Goal: Task Accomplishment & Management: Manage account settings

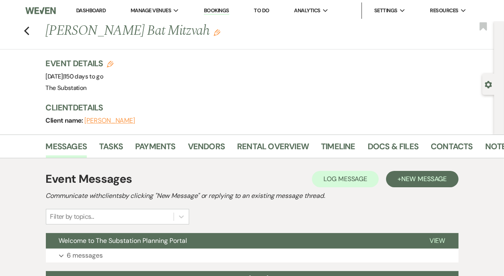
click at [94, 11] on link "Dashboard" at bounding box center [90, 10] width 29 height 7
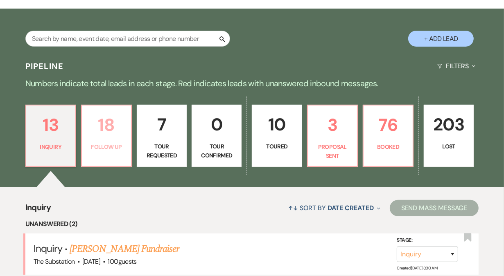
click at [113, 140] on link "18 Follow Up" at bounding box center [106, 136] width 51 height 62
select select "9"
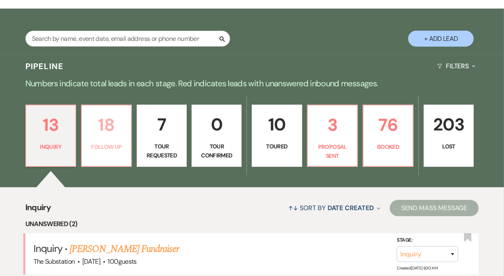
select select "9"
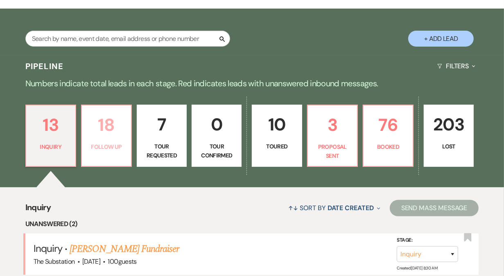
select select "9"
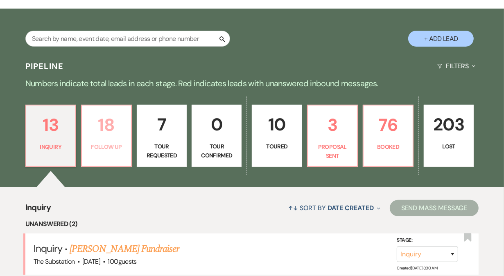
select select "9"
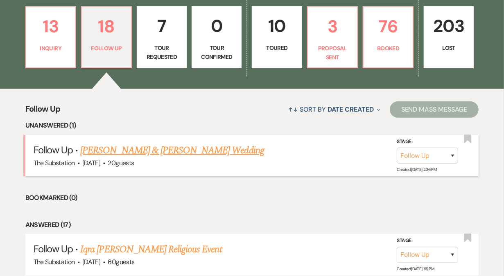
scroll to position [231, 0]
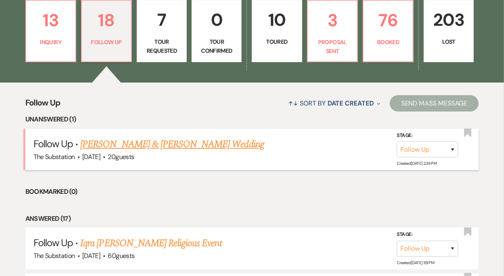
click at [167, 146] on link "[PERSON_NAME] & [PERSON_NAME] Wedding" at bounding box center [171, 144] width 183 height 15
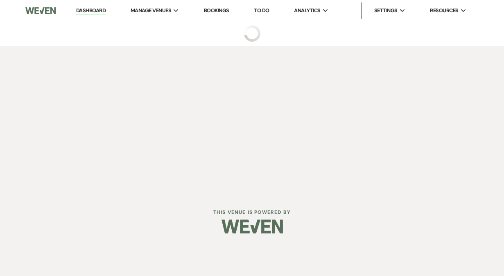
select select "9"
select select "5"
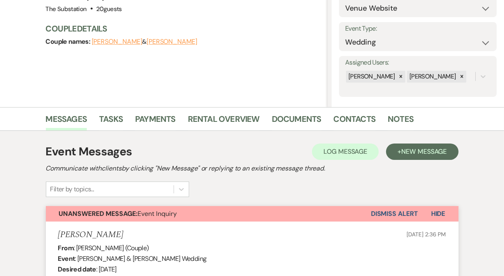
scroll to position [100, 0]
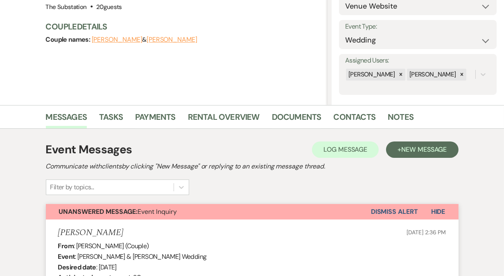
click at [380, 215] on button "Dismiss Alert" at bounding box center [394, 212] width 47 height 16
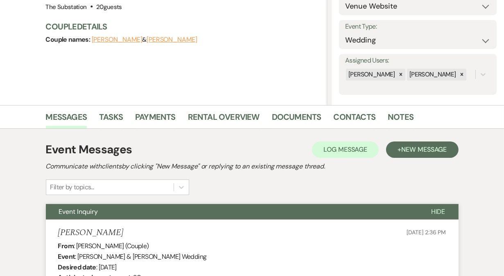
scroll to position [0, 0]
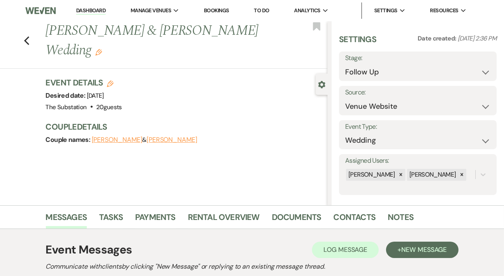
click at [93, 14] on link "Dashboard" at bounding box center [90, 11] width 29 height 8
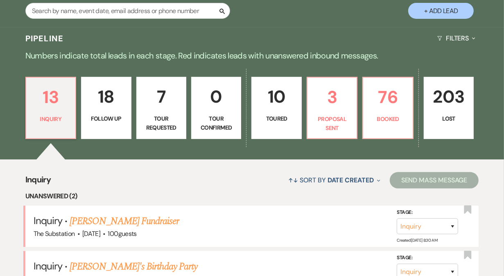
scroll to position [162, 0]
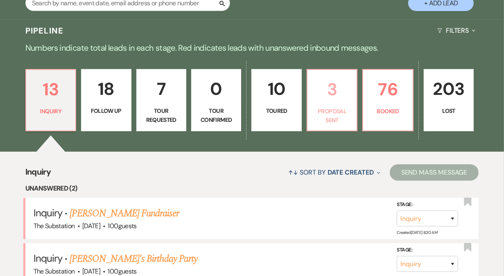
click at [335, 98] on p "3" at bounding box center [331, 89] width 39 height 27
select select "6"
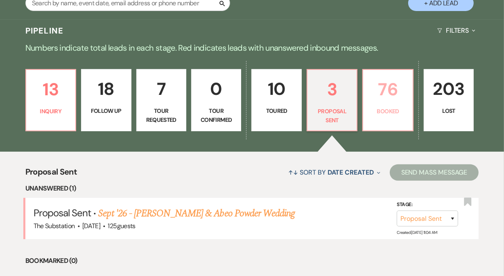
click at [381, 96] on p "76" at bounding box center [387, 89] width 39 height 27
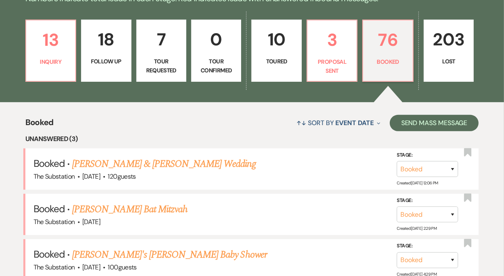
scroll to position [209, 0]
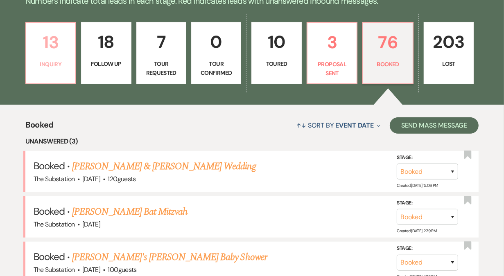
click at [49, 50] on p "13" at bounding box center [50, 42] width 39 height 27
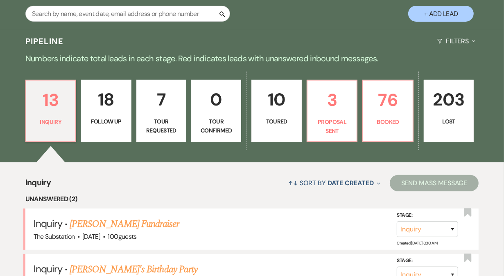
scroll to position [239, 0]
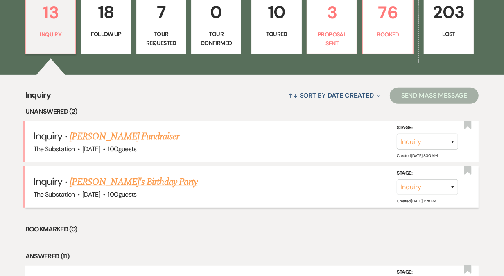
click at [113, 177] on link "[PERSON_NAME]'s Birthday Party" at bounding box center [134, 182] width 128 height 15
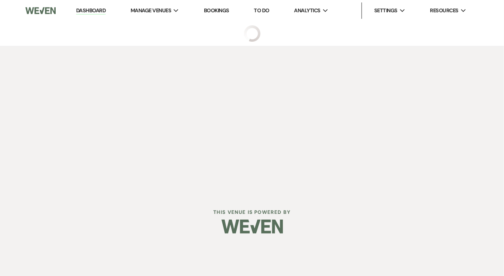
select select "5"
select select "4"
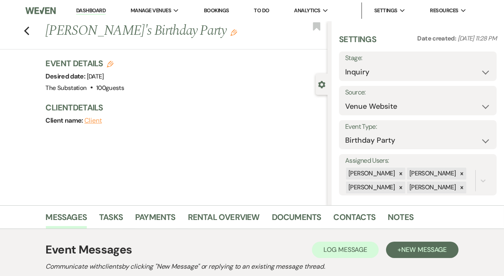
click at [90, 14] on link "Dashboard" at bounding box center [90, 11] width 29 height 8
